Goal: Find specific page/section

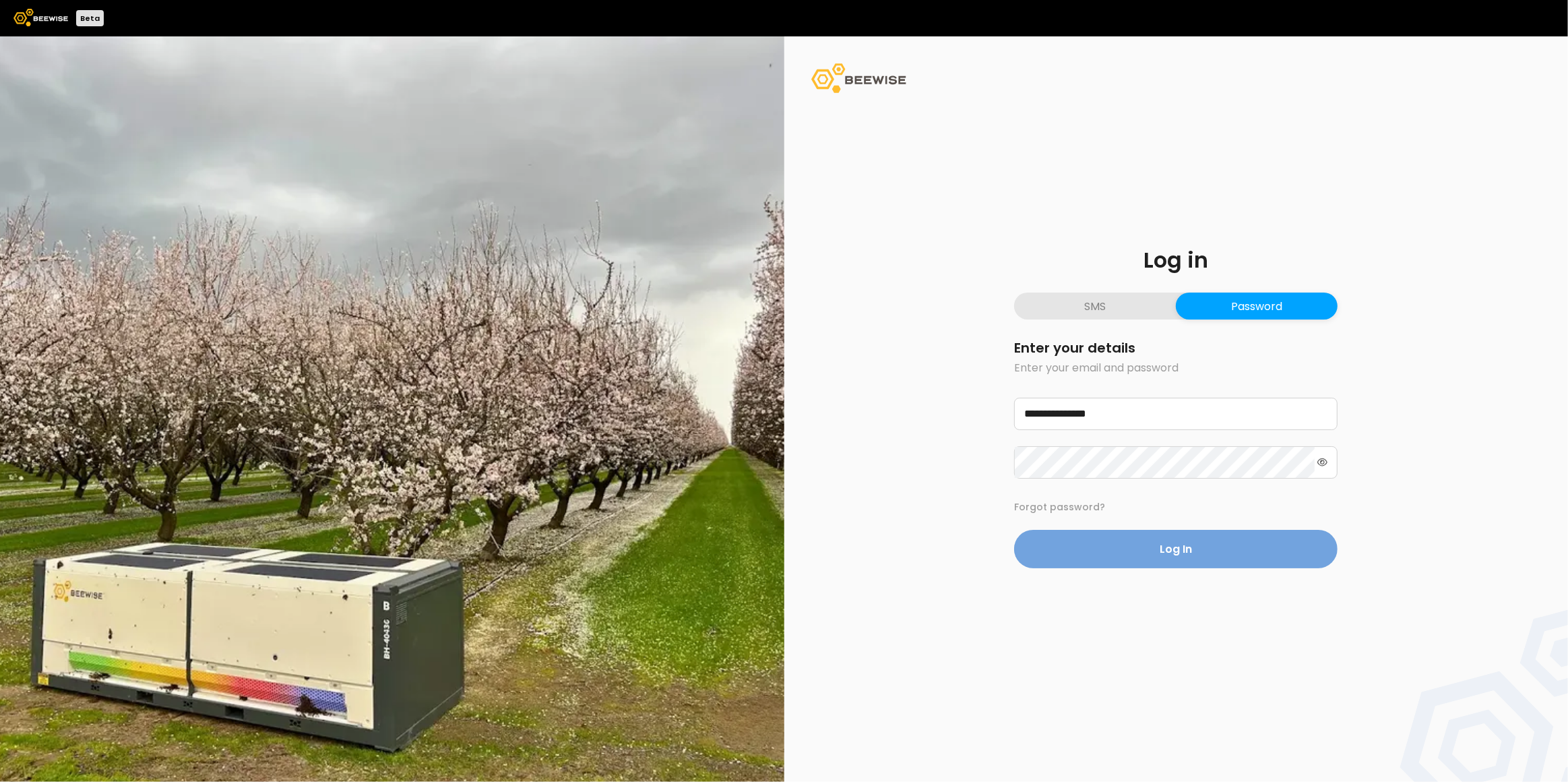
click at [1229, 560] on button "Log In" at bounding box center [1176, 548] width 323 height 38
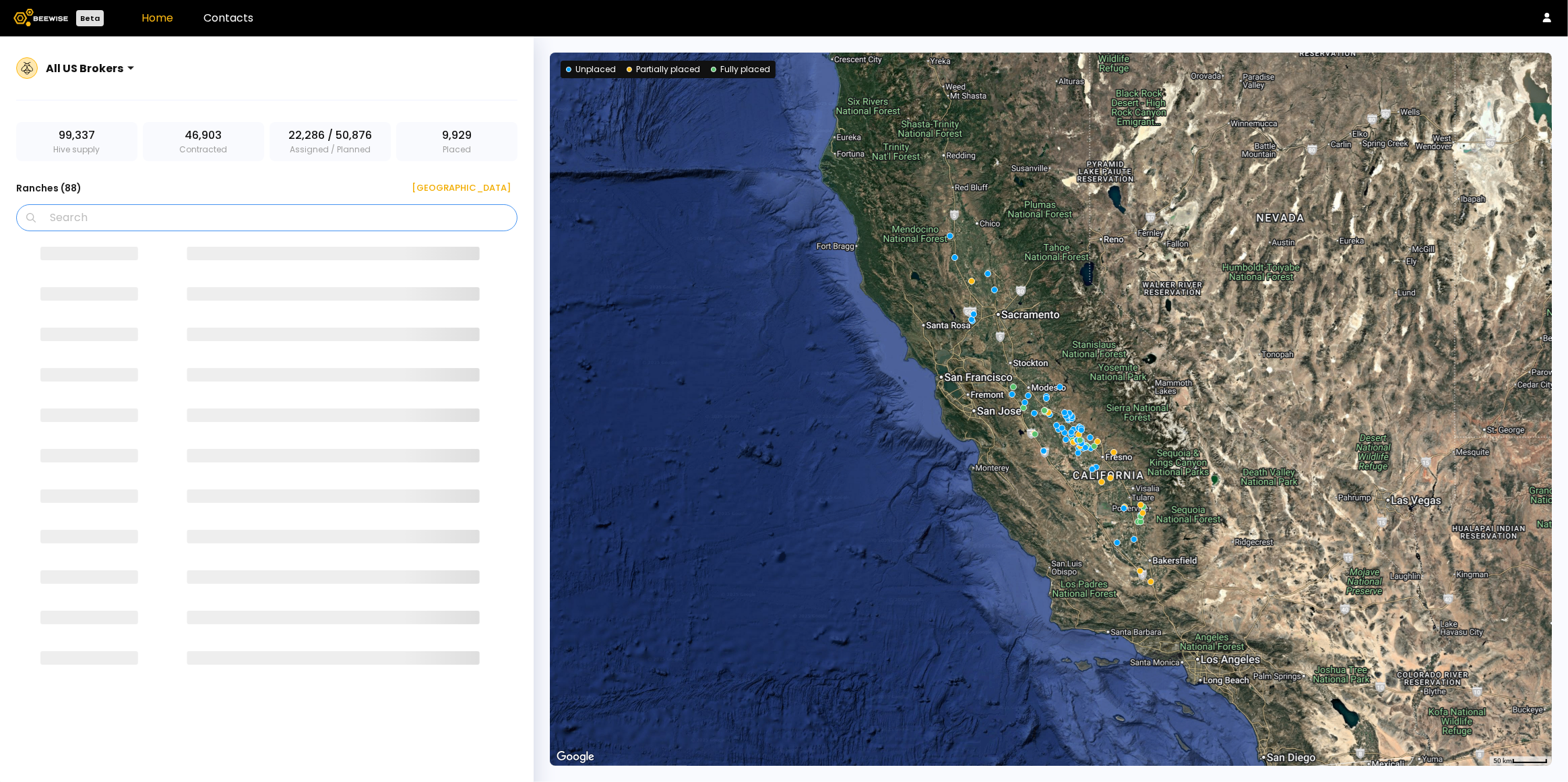
click at [97, 216] on input "Search" at bounding box center [271, 218] width 466 height 26
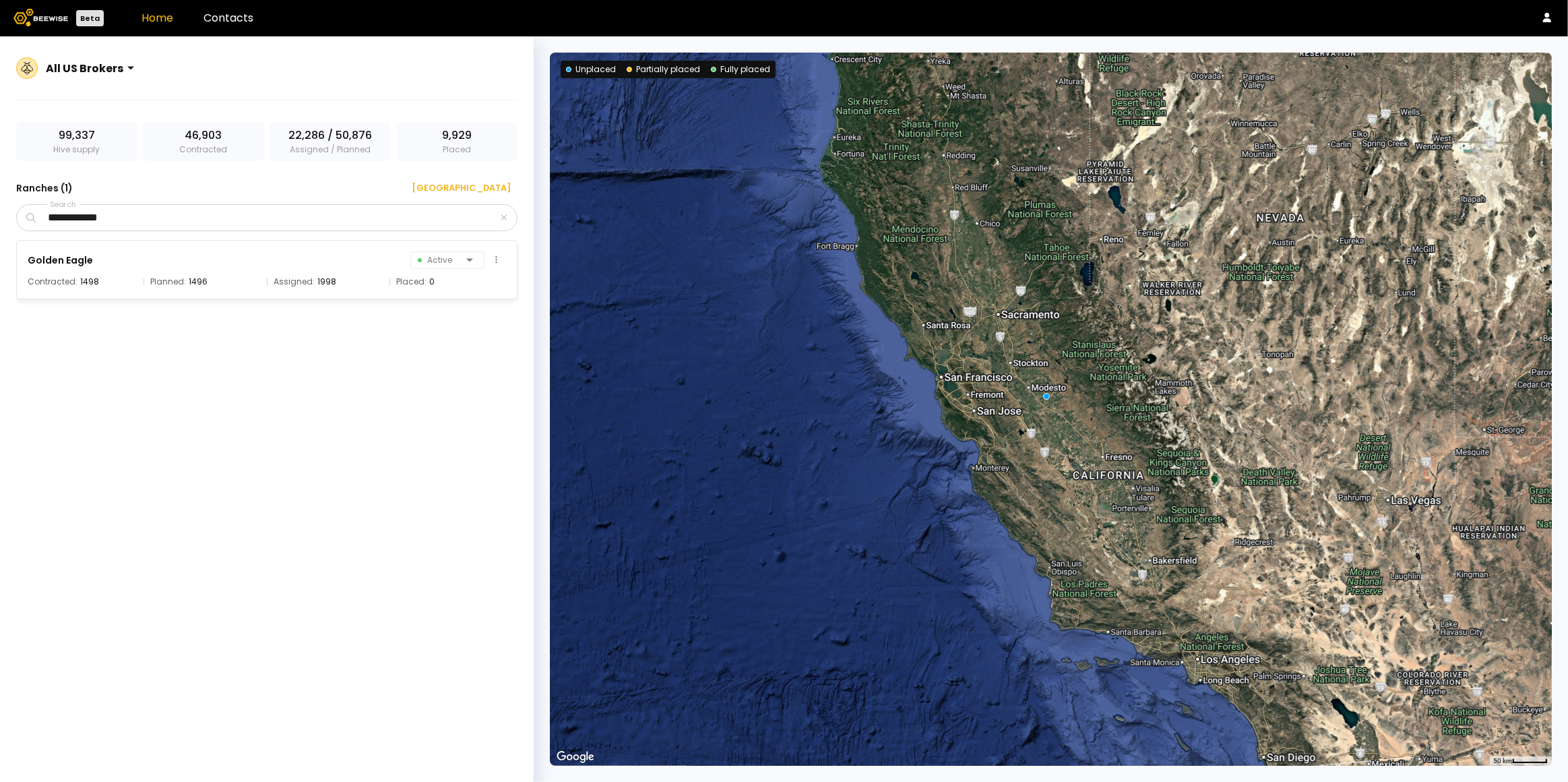
click at [192, 283] on div "1496" at bounding box center [197, 282] width 19 height 14
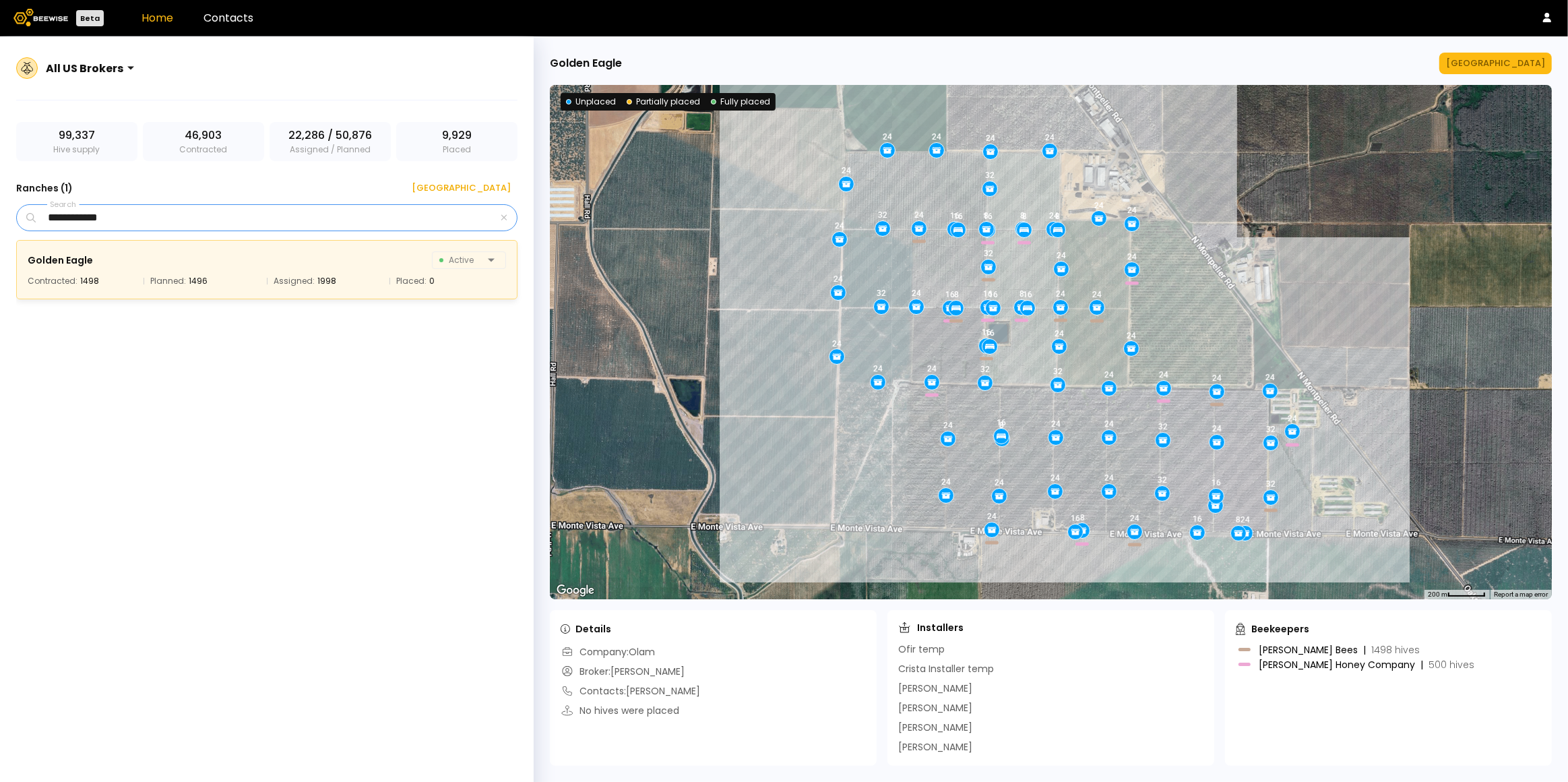
click at [162, 212] on input "**********" at bounding box center [268, 218] width 460 height 26
drag, startPoint x: 140, startPoint y: 214, endPoint x: 0, endPoint y: 205, distance: 140.3
click at [0, 205] on div "**********" at bounding box center [266, 426] width 533 height 778
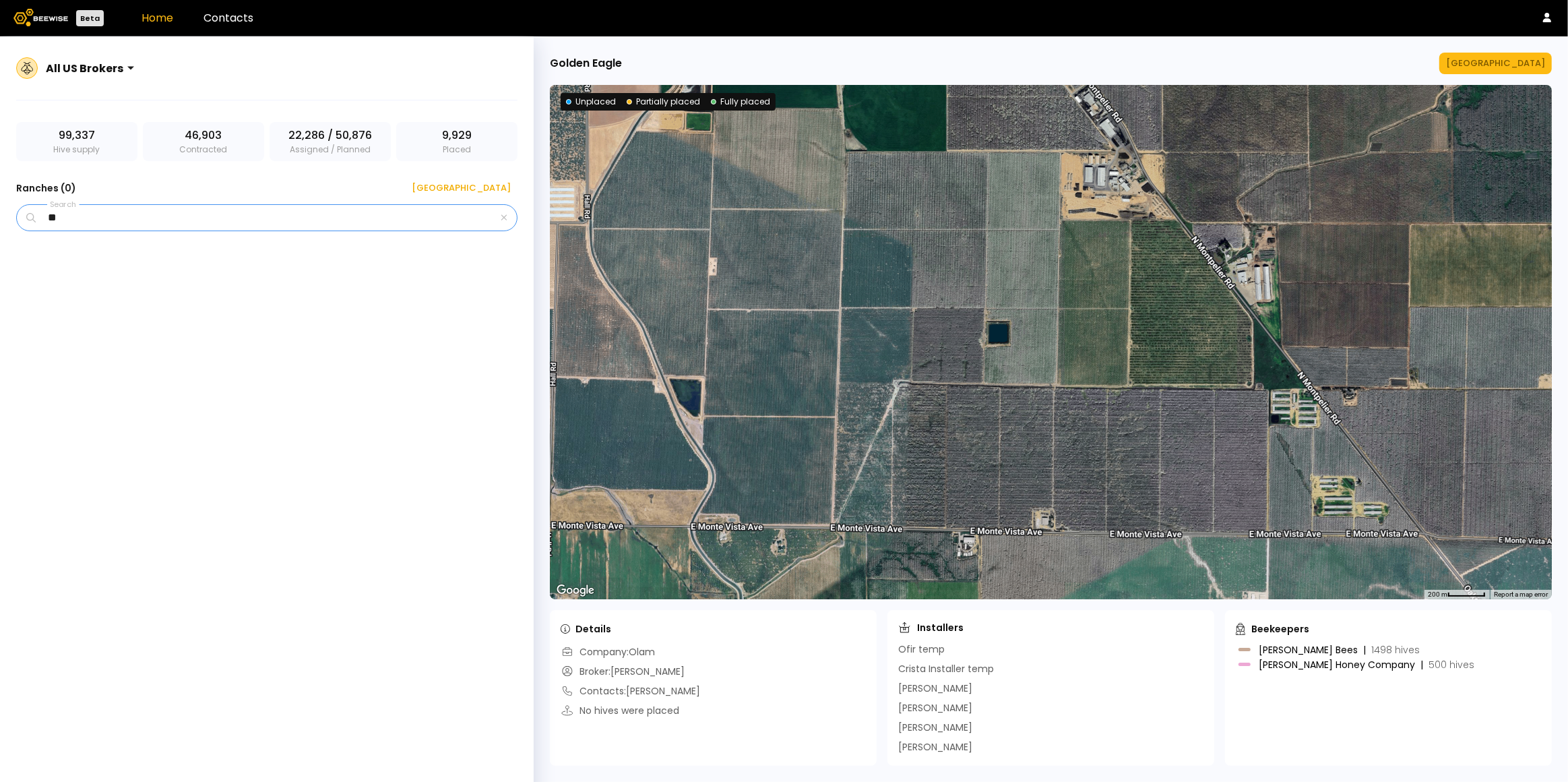
type input "*"
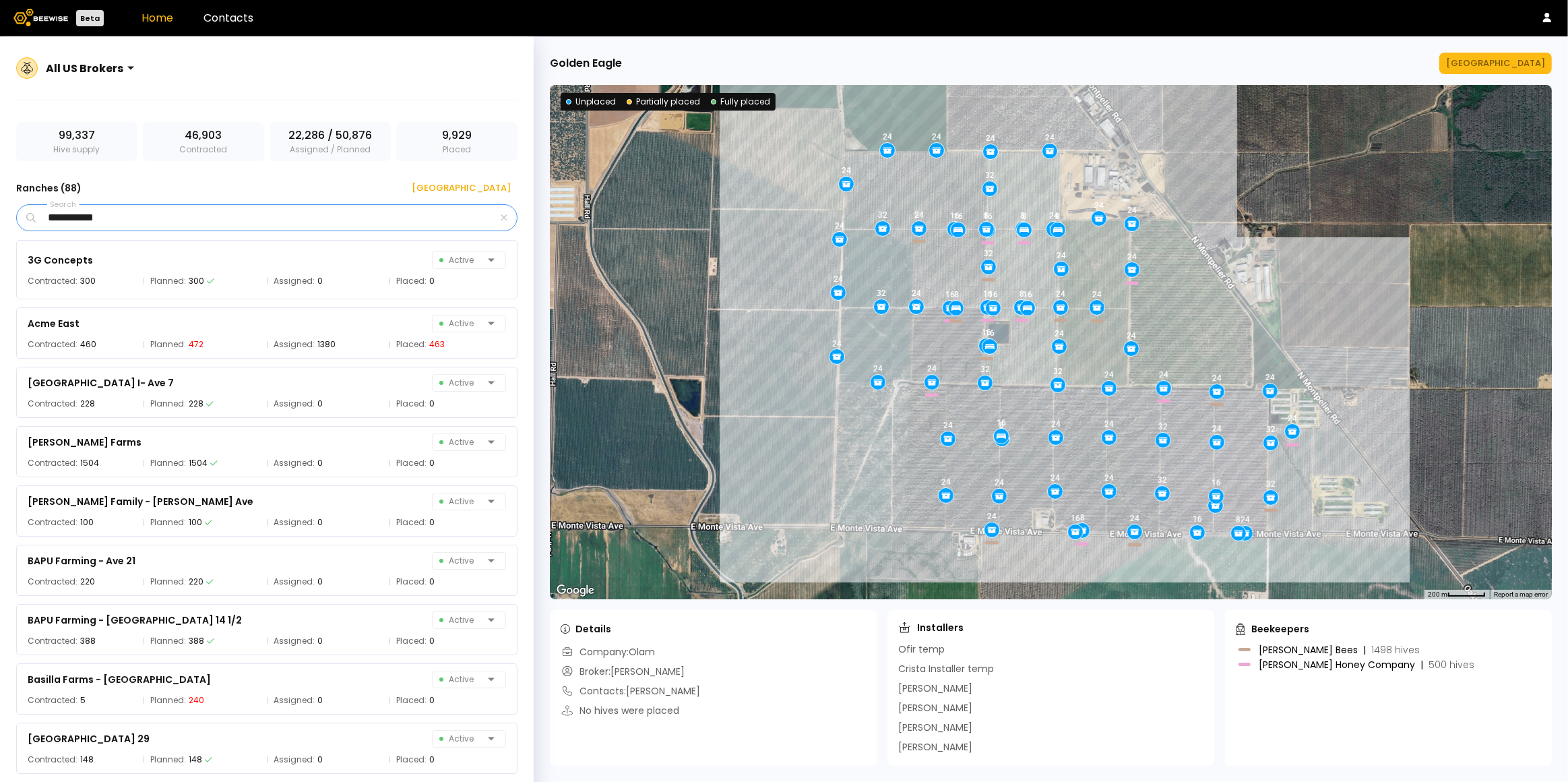
type input "**********"
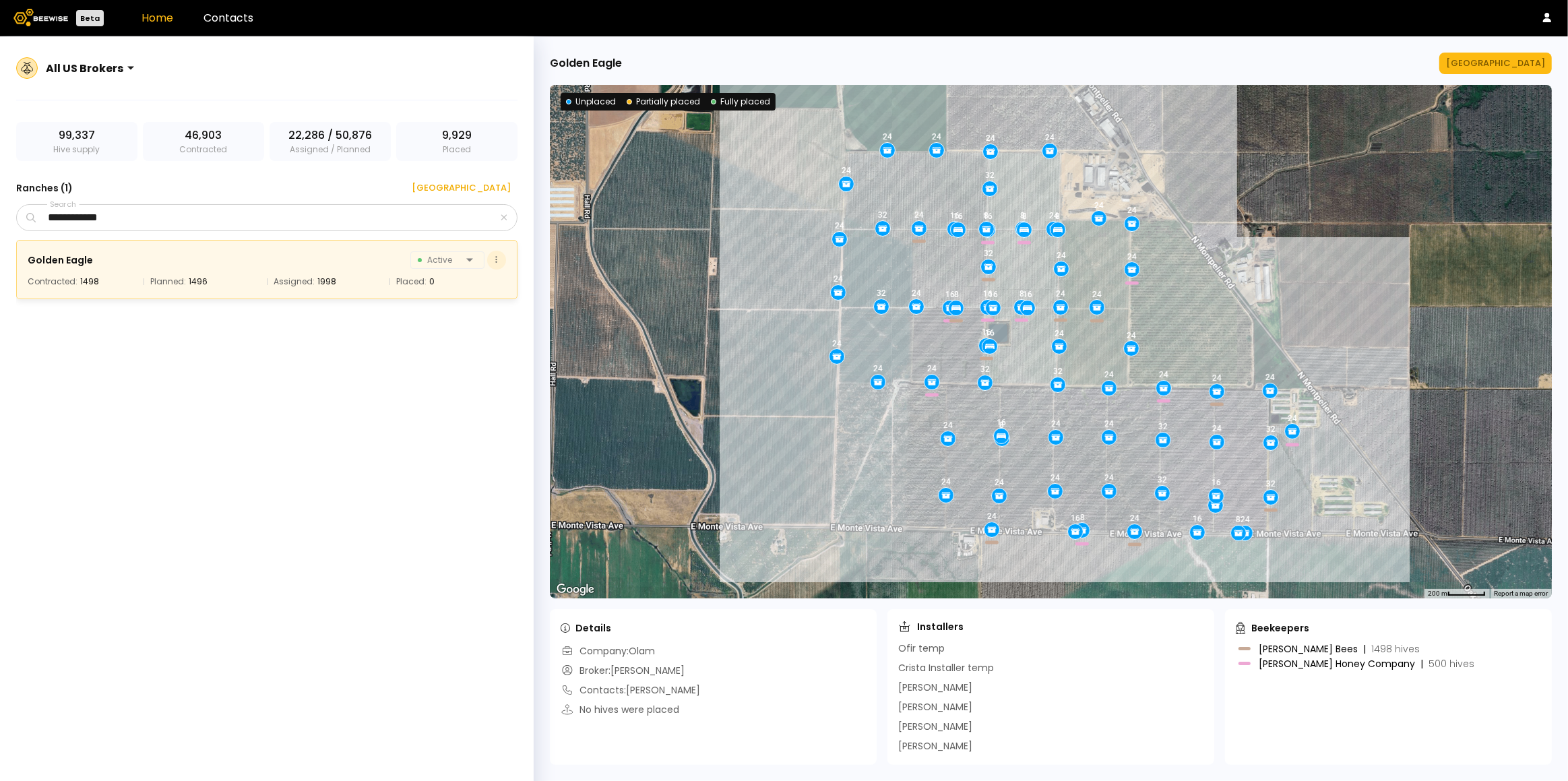
click at [496, 261] on icon at bounding box center [496, 260] width 2 height 9
click at [517, 244] on div "Golden Eagle Active Contracted: 1498 Planned: 1496 Assigned: 1998 Placed: 0" at bounding box center [266, 269] width 501 height 59
click at [474, 257] on div at bounding box center [478, 260] width 11 height 11
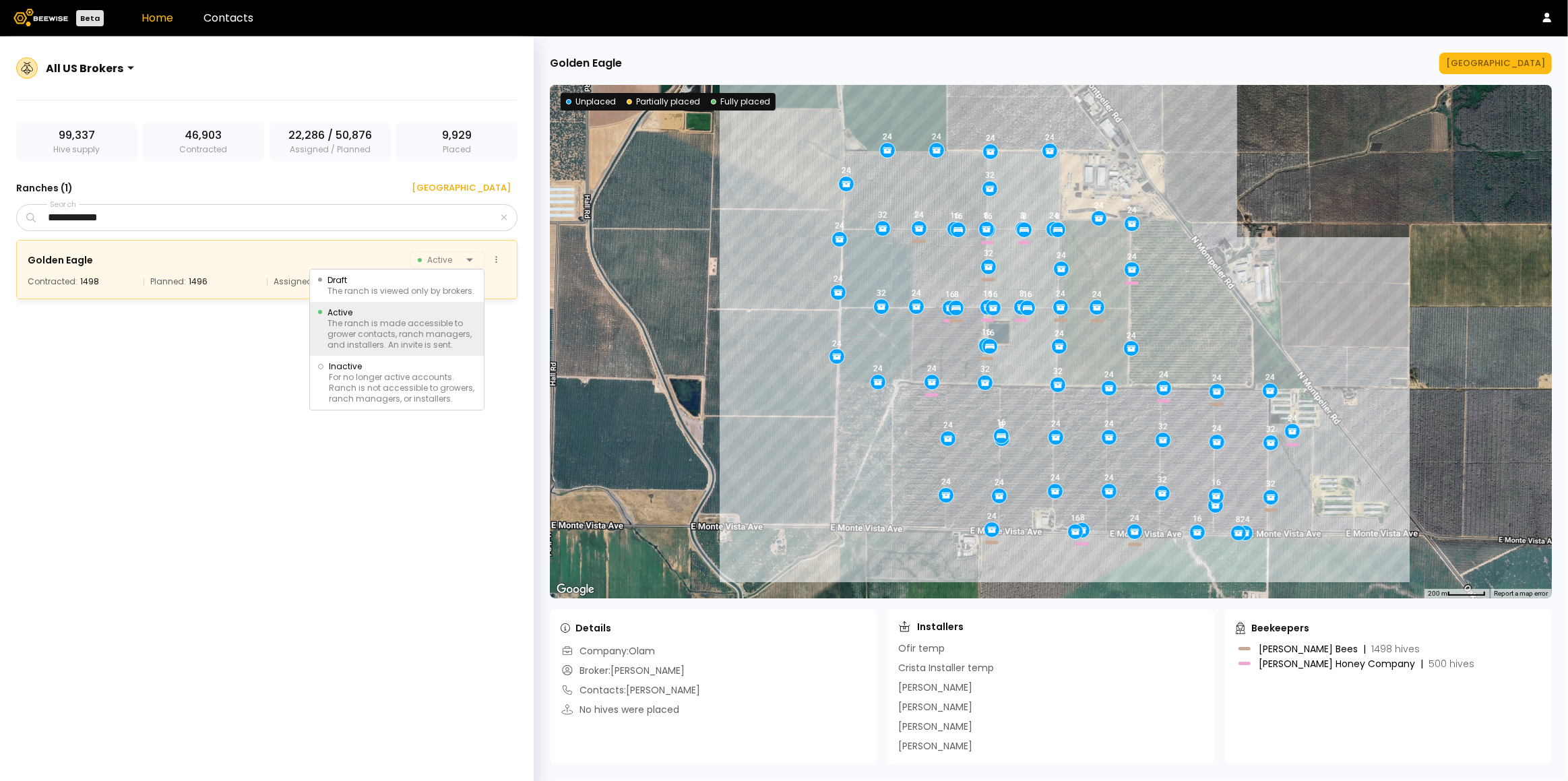
click at [482, 239] on div "Golden Eagle [object Object], 1 of 3. 3 results available. Use Up and Down to c…" at bounding box center [266, 269] width 501 height 59
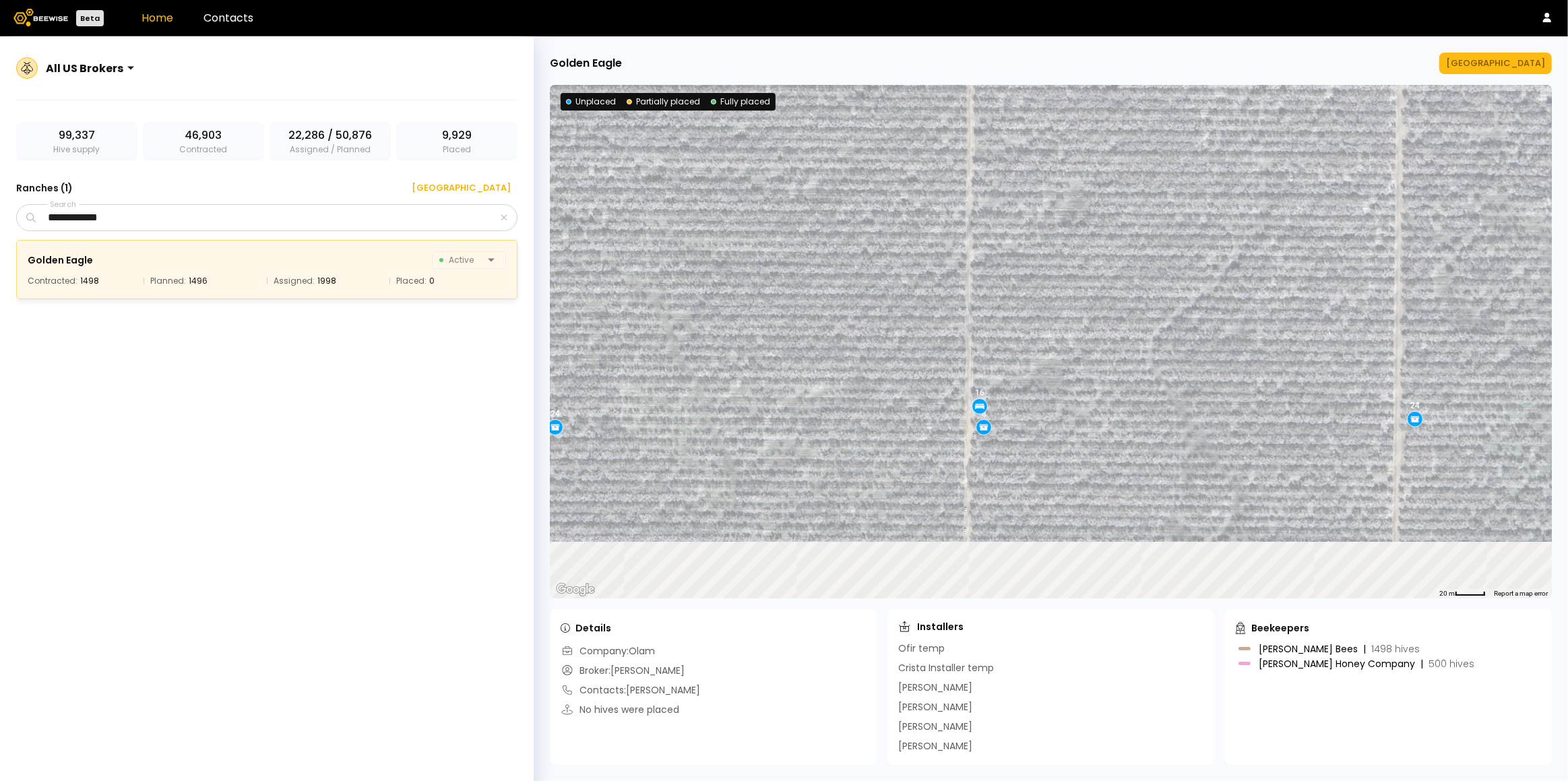
drag, startPoint x: 1026, startPoint y: 465, endPoint x: 1056, endPoint y: 291, distance: 176.6
click at [1064, 287] on div "24 16 16 8 16 24 16 32 24 24 24 24 16 16 24 16 24 24 8 24 24 24 24 8 32 24 32 1…" at bounding box center [1051, 342] width 1002 height 513
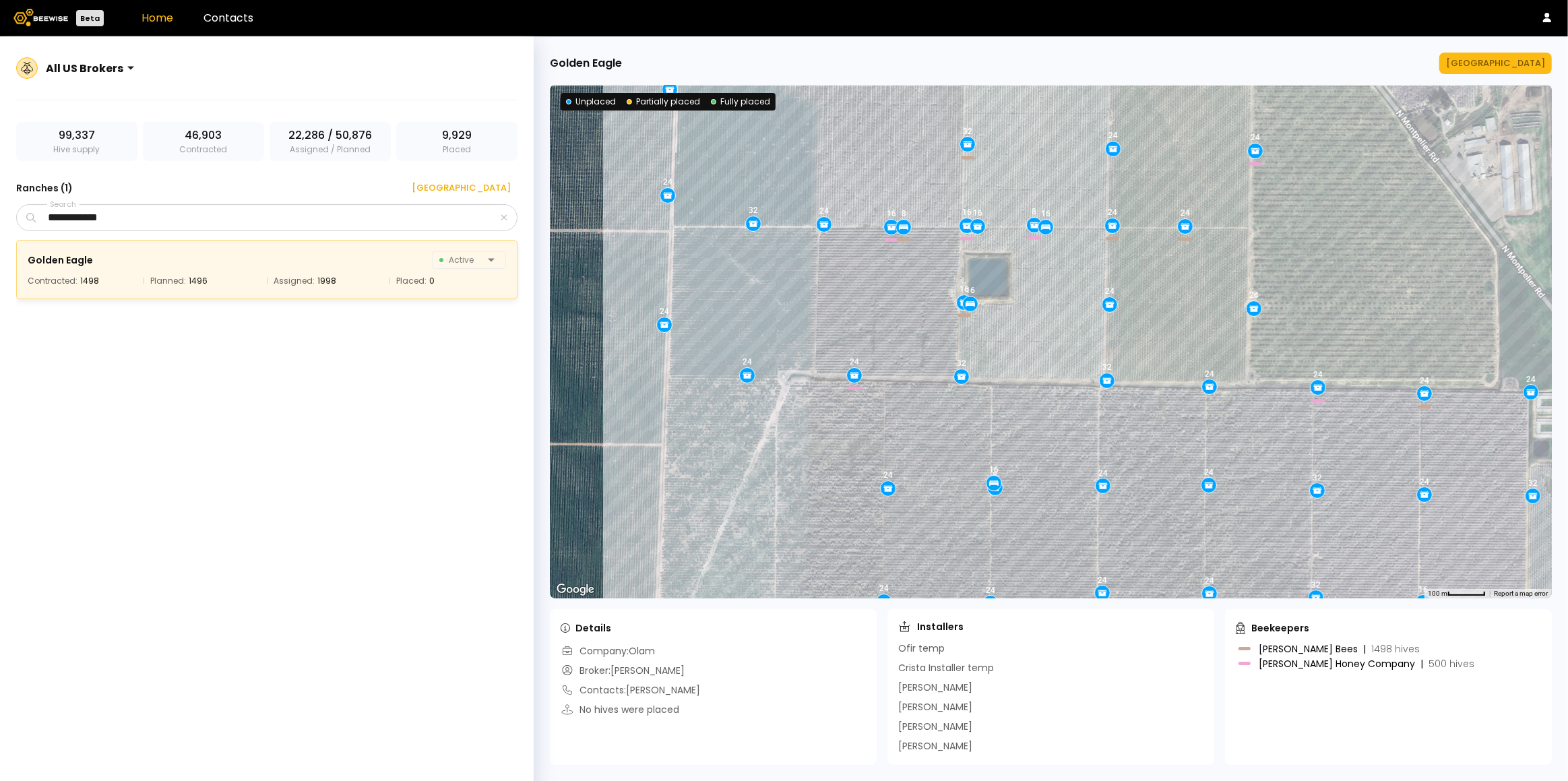
drag, startPoint x: 1110, startPoint y: 336, endPoint x: 977, endPoint y: 359, distance: 135.0
click at [1143, 450] on div "24 16 16 8 16 24 16 32 24 24 24 24 16 16 24 16 24 24 8 24 24 24 24 8 32 24 32 1…" at bounding box center [1051, 342] width 1002 height 513
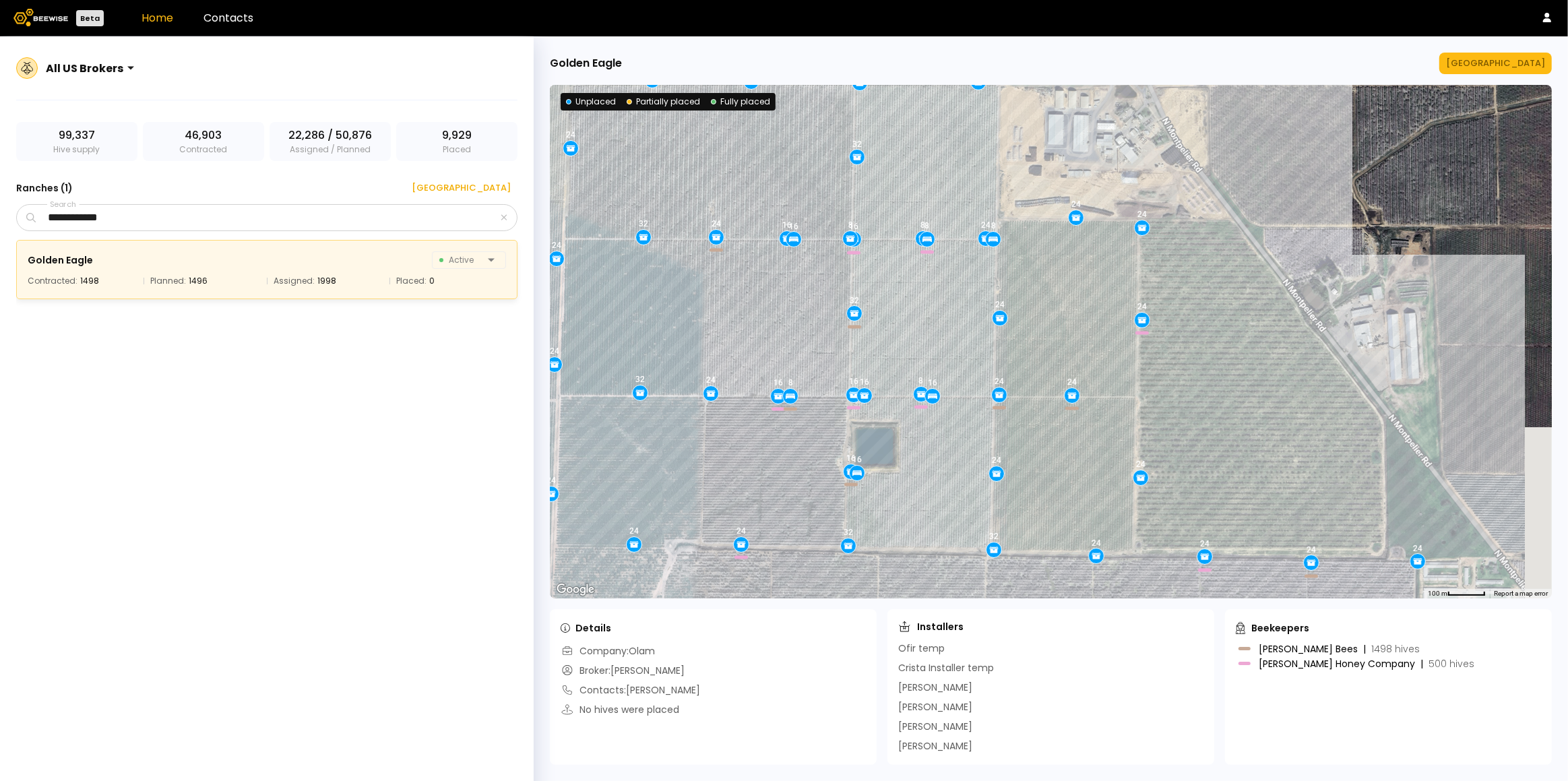
drag, startPoint x: 896, startPoint y: 301, endPoint x: 783, endPoint y: 469, distance: 202.5
click at [783, 469] on div "24 16 16 8 16 24 16 32 24 24 24 24 16 16 24 16 24 24 8 24 24 24 24 8 32 24 32 1…" at bounding box center [1051, 342] width 1002 height 513
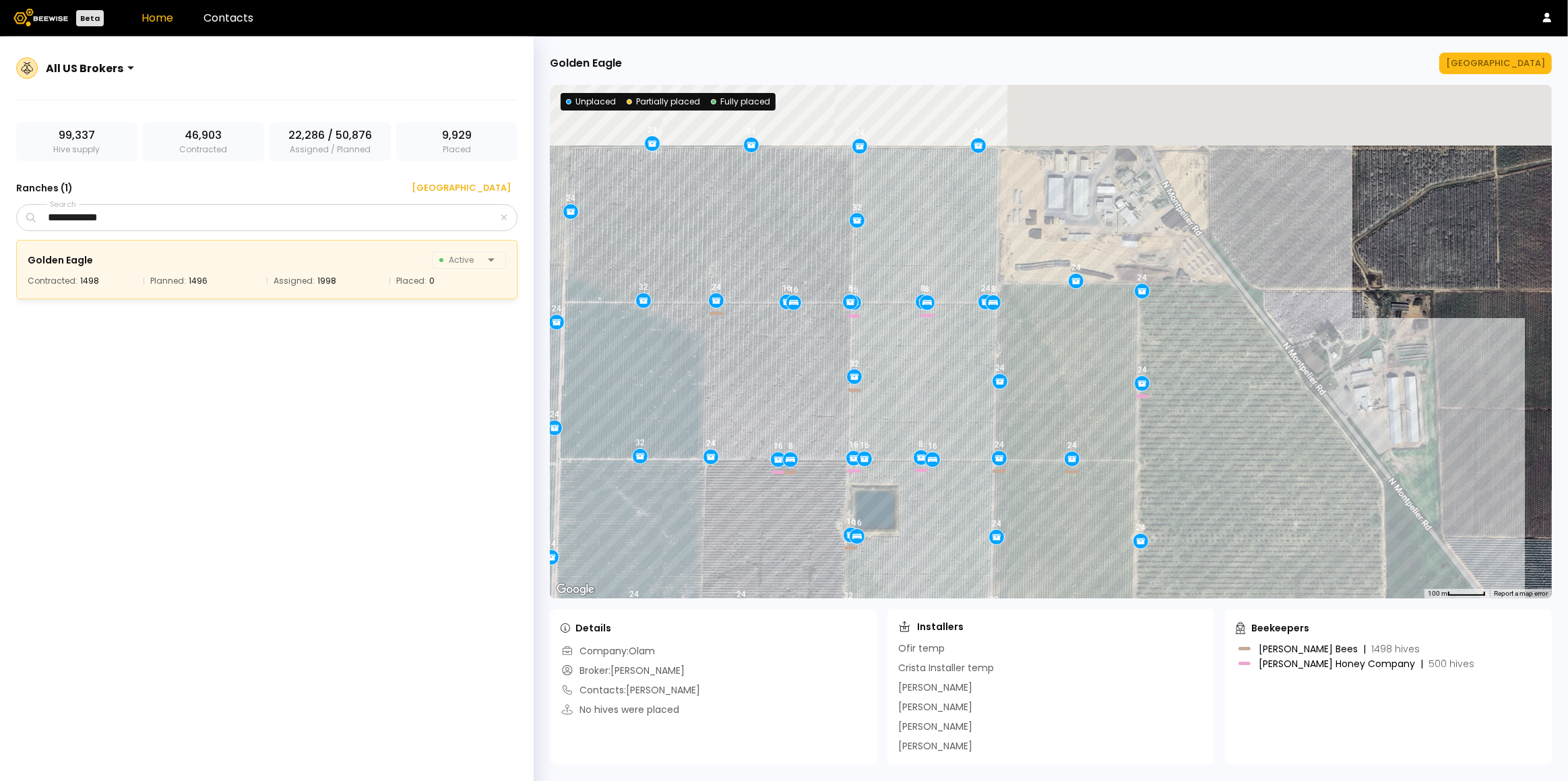
drag, startPoint x: 931, startPoint y: 300, endPoint x: 930, endPoint y: 373, distance: 73.0
click at [930, 373] on div "24 16 16 8 16 24 16 32 24 24 24 24 16 16 24 16 24 24 8 24 24 24 24 8 32 24 32 1…" at bounding box center [1051, 342] width 1002 height 513
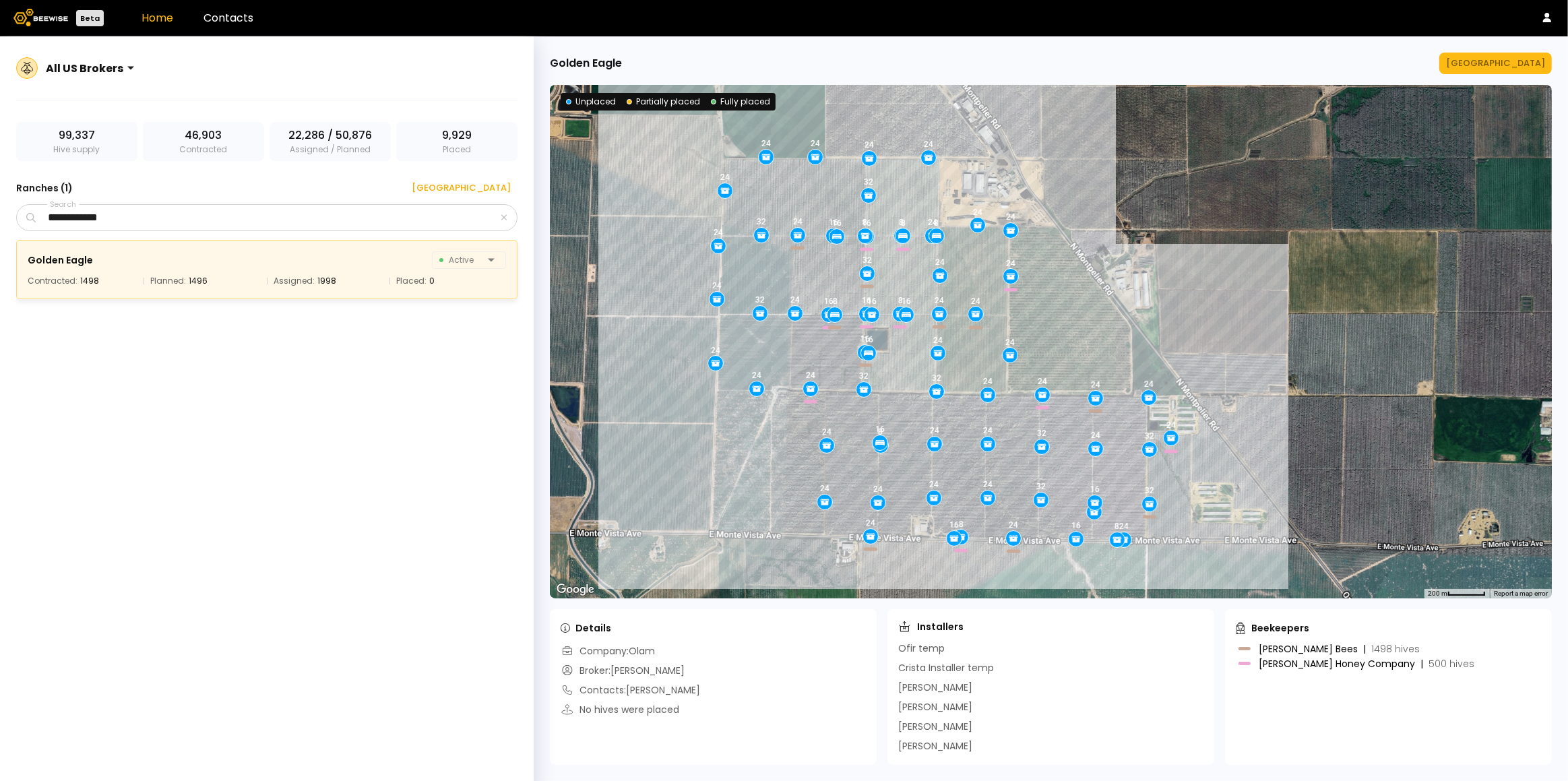
drag, startPoint x: 1199, startPoint y: 494, endPoint x: 1046, endPoint y: 328, distance: 225.8
click at [1046, 328] on div "24 16 16 8 16 24 16 32 24 24 24 24 16 16 24 16 24 24 8 24 24 24 24 8 32 24 32 1…" at bounding box center [1051, 342] width 1002 height 513
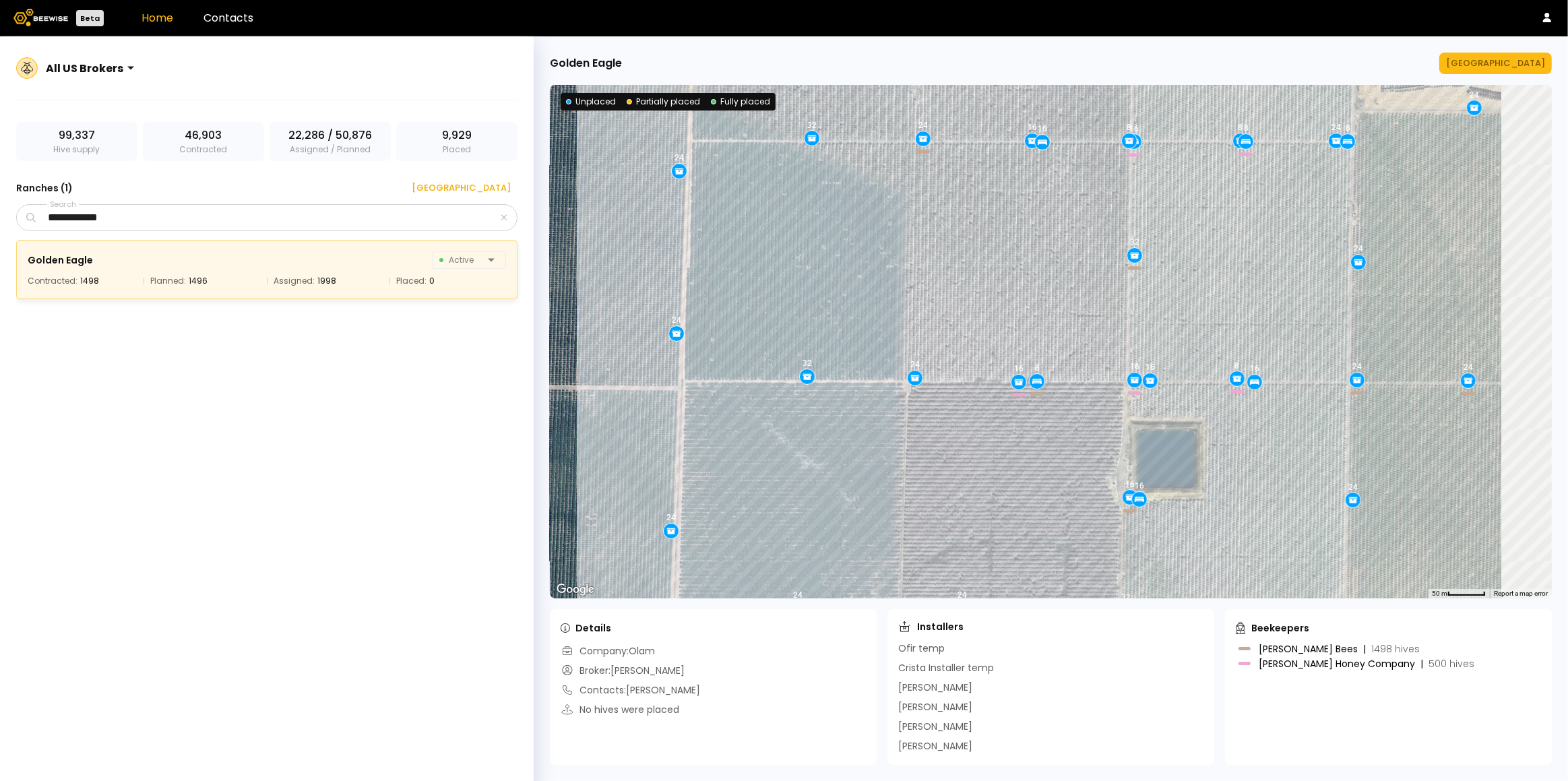
drag, startPoint x: 988, startPoint y: 374, endPoint x: 690, endPoint y: 164, distance: 364.6
click at [690, 164] on div "24 16 16 8 16 24 16 32 24 24 24 24 16 16 24 16 24 24 8 24 24 24 24 8 32 24 32 1…" at bounding box center [1051, 342] width 1002 height 513
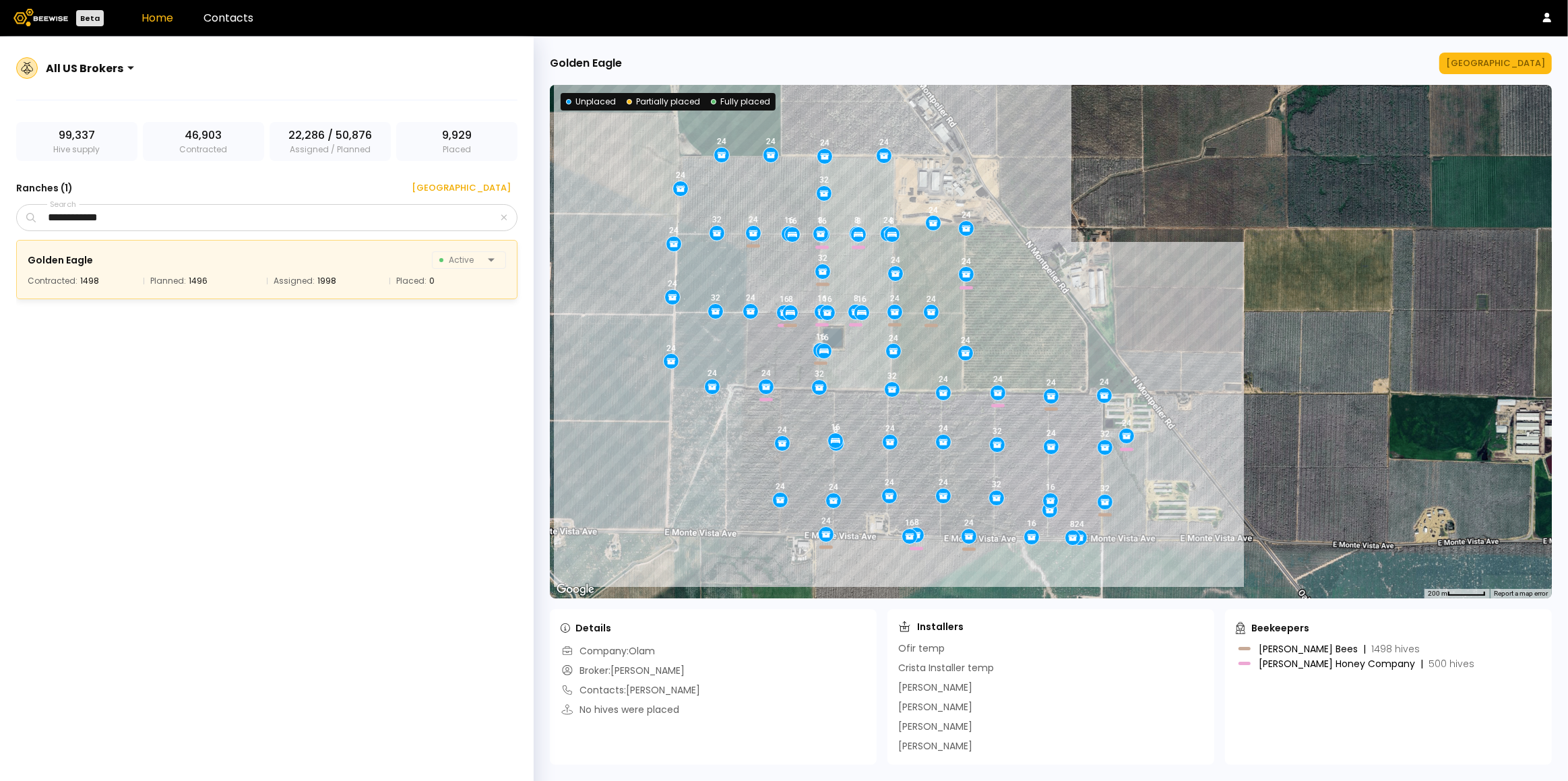
drag, startPoint x: 740, startPoint y: 402, endPoint x: 790, endPoint y: 347, distance: 74.3
click at [790, 347] on div "24 16 16 8 16 24 16 32 24 24 24 24 16 16 24 16 24 24 8 24 24 24 24 8 32 24 32 1…" at bounding box center [1051, 342] width 1002 height 513
click at [503, 217] on icon "button" at bounding box center [503, 218] width 6 height 6
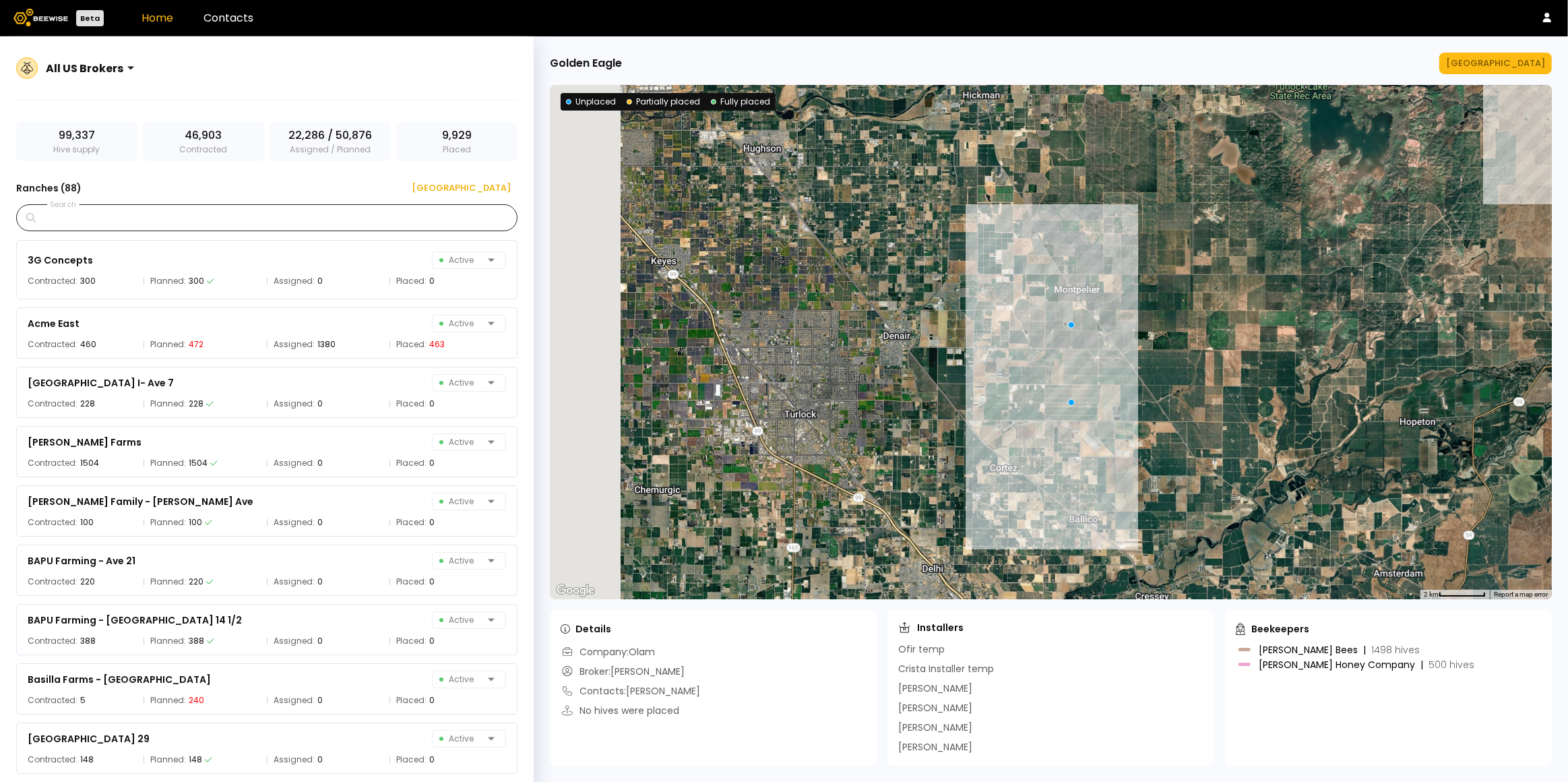
drag, startPoint x: 724, startPoint y: 350, endPoint x: 1170, endPoint y: 326, distance: 446.6
click at [1171, 322] on div at bounding box center [1051, 342] width 1002 height 514
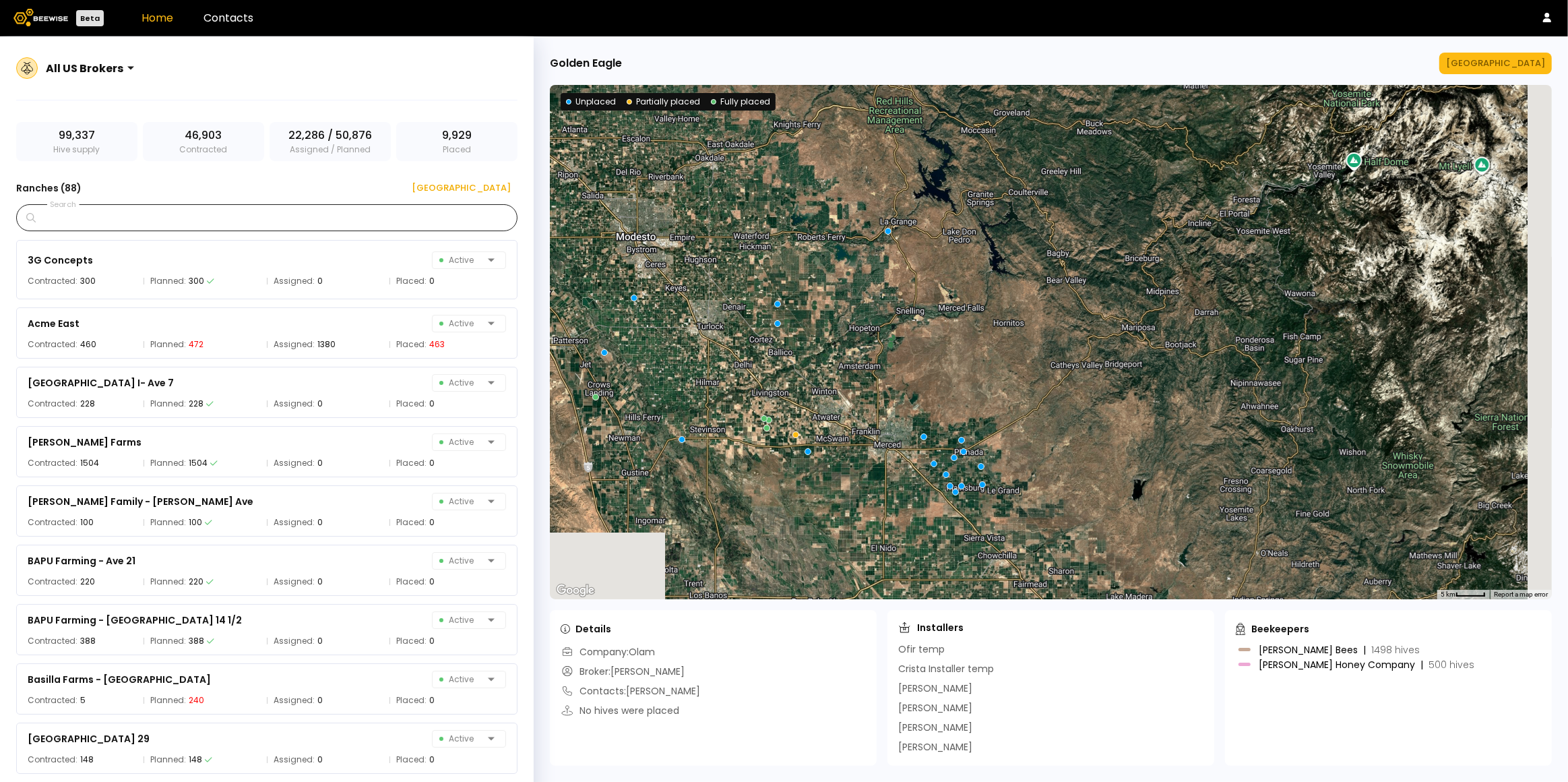
drag, startPoint x: 1045, startPoint y: 504, endPoint x: 828, endPoint y: 369, distance: 255.6
click at [828, 369] on div at bounding box center [1051, 342] width 1002 height 514
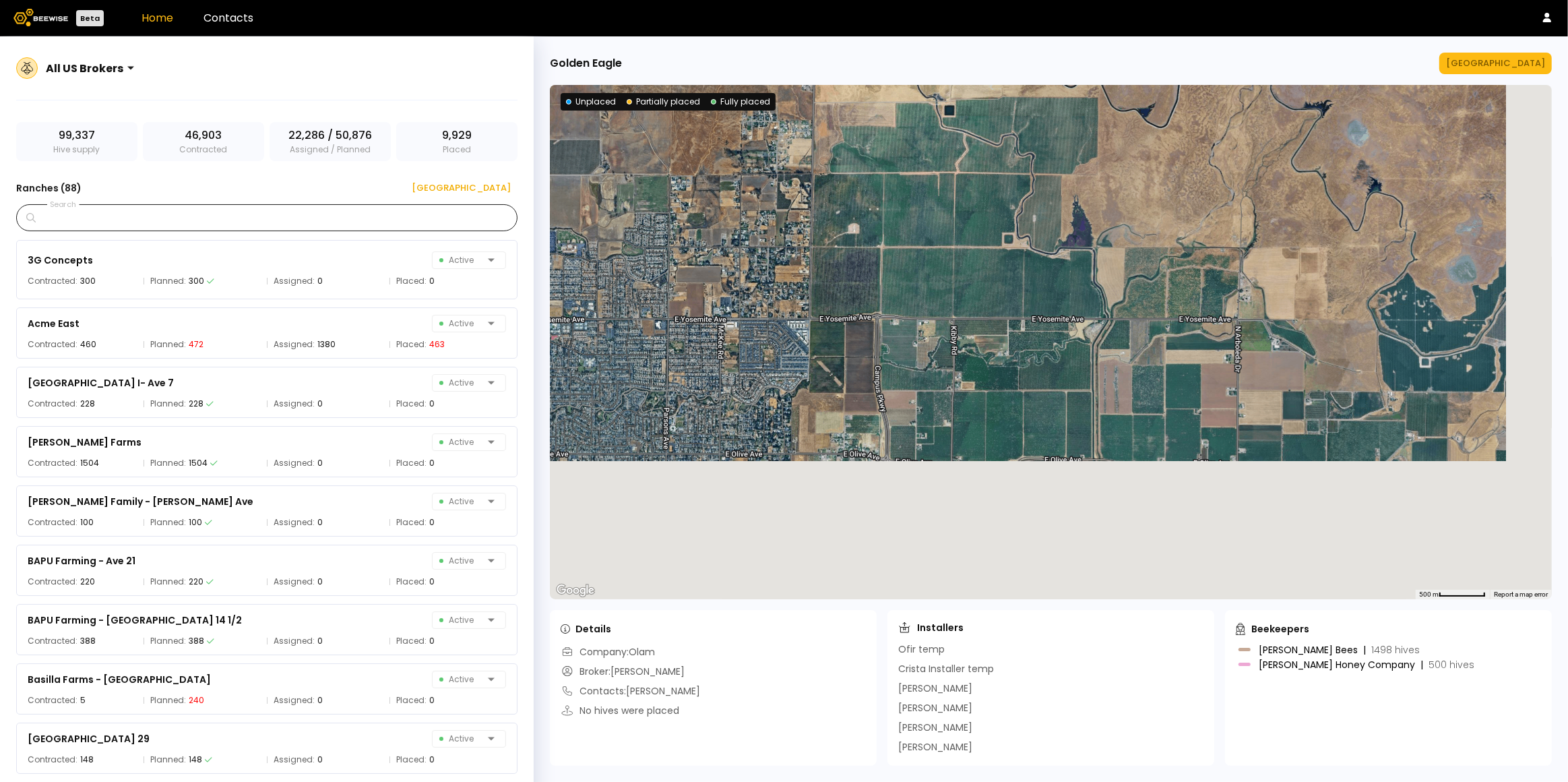
drag, startPoint x: 1064, startPoint y: 421, endPoint x: 1107, endPoint y: 323, distance: 107.0
click at [865, 103] on div at bounding box center [1051, 342] width 1002 height 514
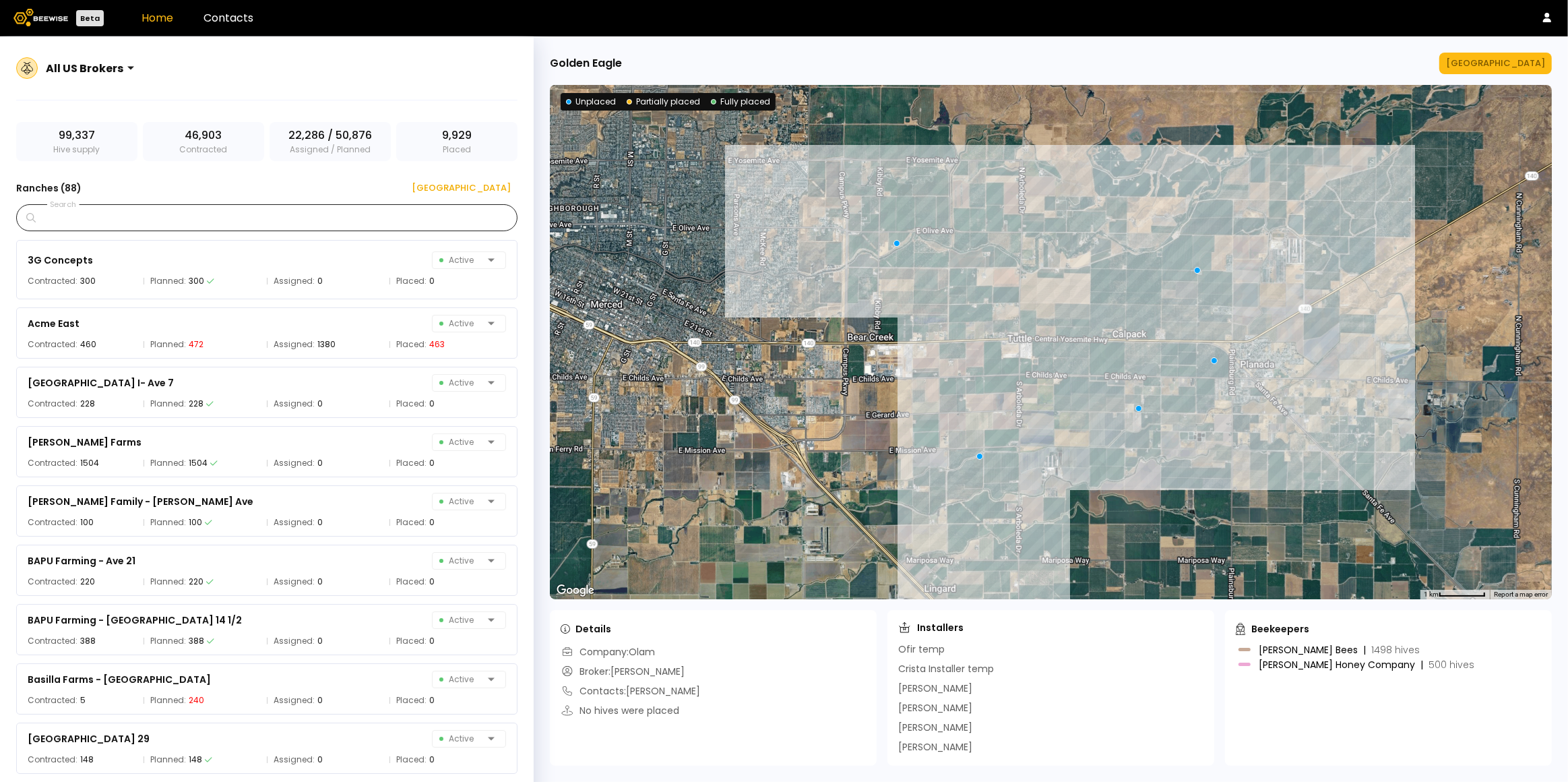
drag, startPoint x: 1159, startPoint y: 387, endPoint x: 1009, endPoint y: 225, distance: 220.8
click at [1009, 225] on div at bounding box center [1051, 342] width 1002 height 514
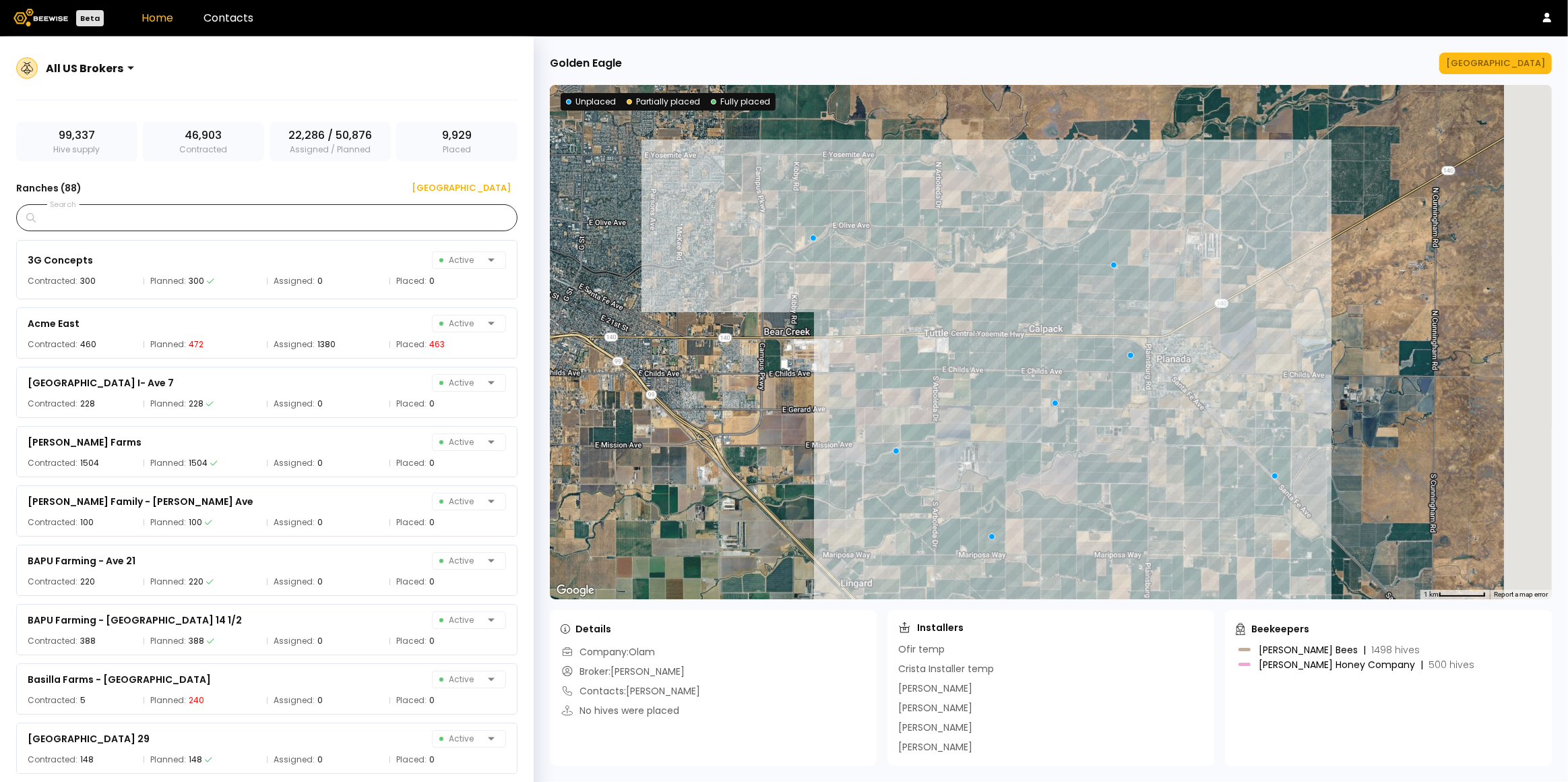
drag, startPoint x: 1047, startPoint y: 300, endPoint x: 961, endPoint y: 295, distance: 86.1
click at [961, 295] on div at bounding box center [1051, 342] width 1002 height 514
